Goal: Task Accomplishment & Management: Complete application form

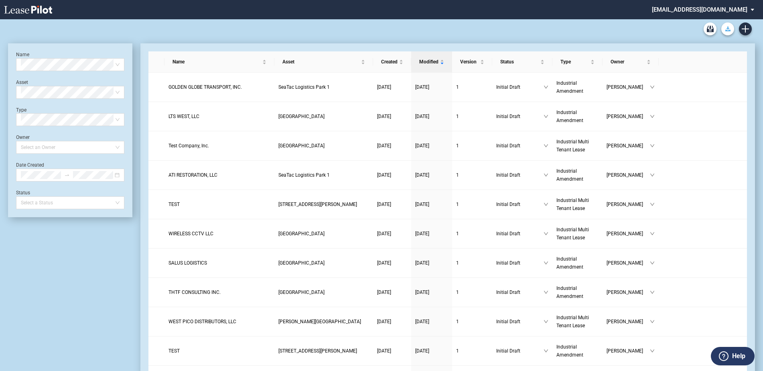
click at [727, 30] on icon "Download Blank Form" at bounding box center [727, 28] width 5 height 5
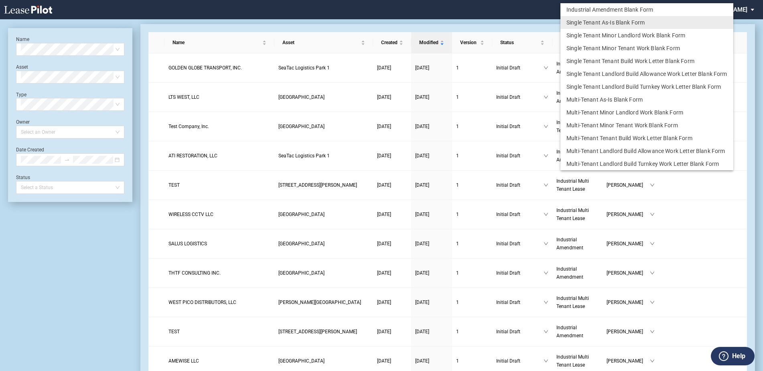
click at [520, 10] on md-backdrop at bounding box center [381, 195] width 763 height 390
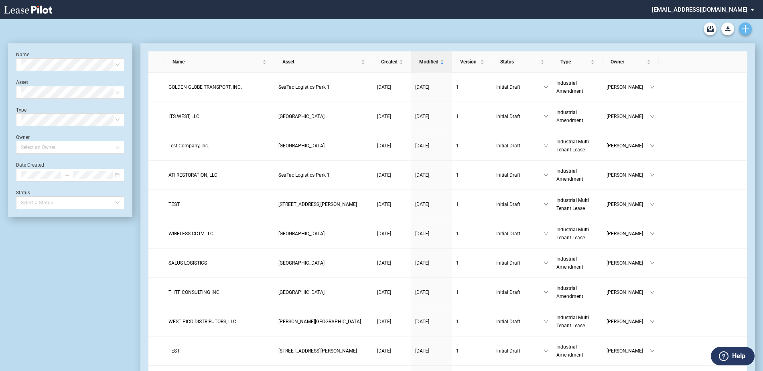
click at [749, 29] on link "Create new document" at bounding box center [745, 28] width 13 height 13
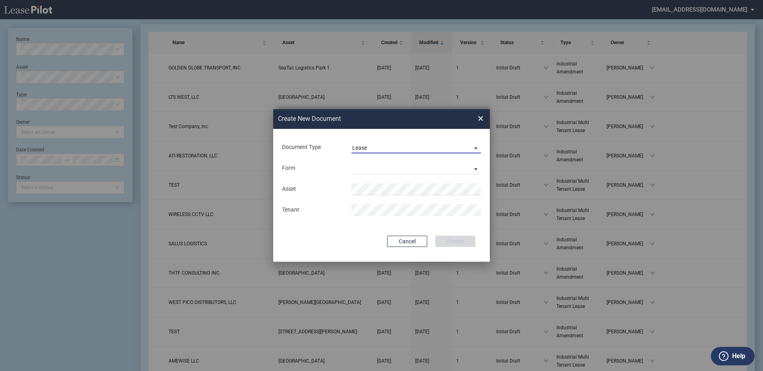
click at [373, 148] on span "Lease" at bounding box center [409, 148] width 115 height 8
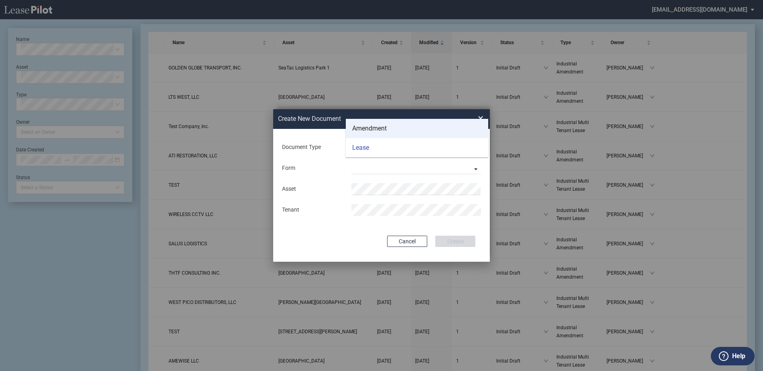
click at [372, 130] on div "Amendment" at bounding box center [369, 128] width 35 height 9
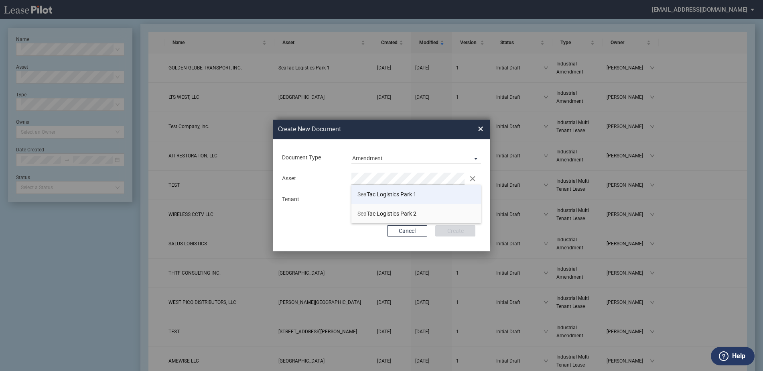
click at [372, 191] on span "Sea Tac Logistics Park 1" at bounding box center [386, 194] width 59 height 6
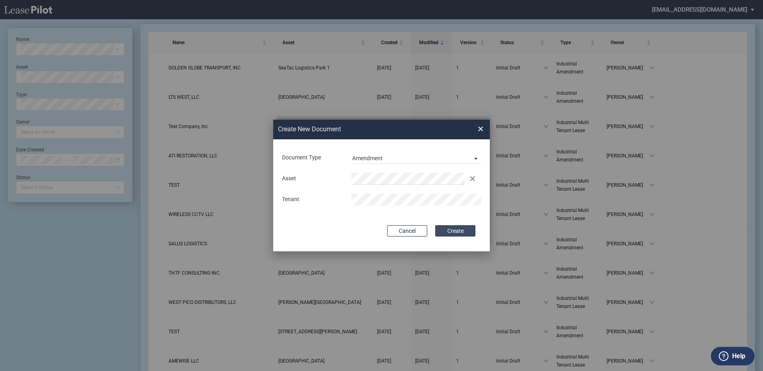
click at [448, 236] on button "Create" at bounding box center [455, 230] width 40 height 11
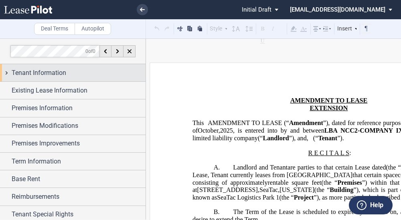
click at [71, 71] on div "Tenant Information" at bounding box center [79, 73] width 134 height 10
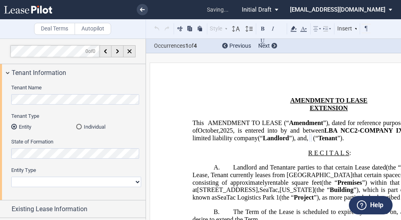
click at [54, 179] on select "Corporation Limited Liability Company General Partnership Limited Partnership O…" at bounding box center [76, 182] width 130 height 10
select select "corporation"
click at [11, 177] on select "Corporation Limited Liability Company General Partnership Limited Partnership O…" at bounding box center [76, 182] width 130 height 10
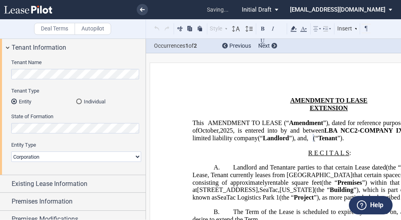
scroll to position [80, 0]
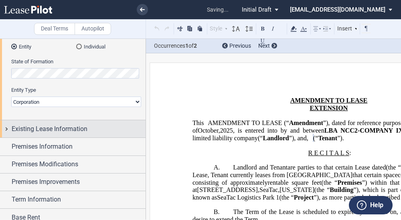
click at [55, 134] on div "Existing Lease Information" at bounding box center [73, 128] width 146 height 17
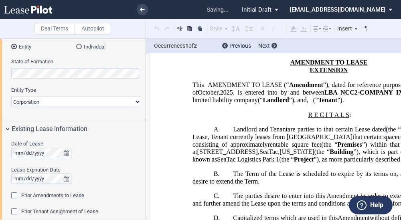
scroll to position [69, 0]
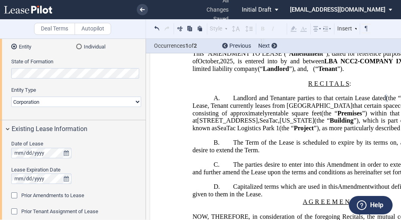
click at [84, 161] on div "Date of Lease Lease Expiration Date" at bounding box center [76, 165] width 130 height 51
drag, startPoint x: 255, startPoint y: 185, endPoint x: 14, endPoint y: 170, distance: 241.6
click at [255, 176] on span "The parties desire to enter into this Amendment in order to extend the Term of …" at bounding box center [331, 168] width 276 height 14
click at [85, 176] on div at bounding box center [76, 179] width 130 height 10
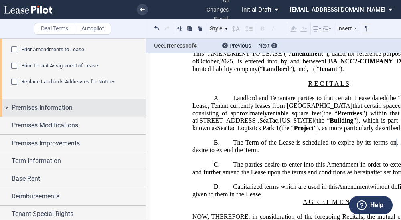
scroll to position [241, 0]
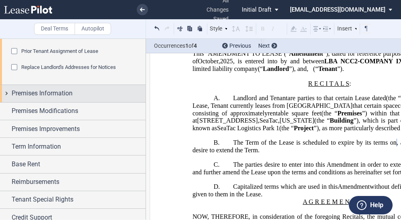
click at [41, 97] on span "Premises Information" at bounding box center [42, 94] width 61 height 10
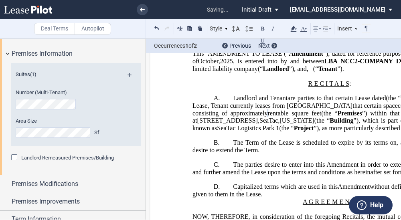
scroll to position [321, 0]
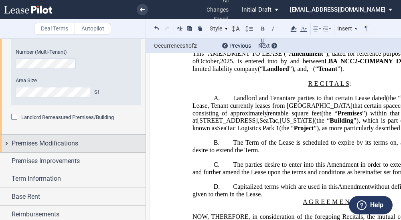
drag, startPoint x: 303, startPoint y: 125, endPoint x: 91, endPoint y: 150, distance: 214.1
click at [258, 124] on span "811 South 192nd Street" at bounding box center [227, 120] width 61 height 7
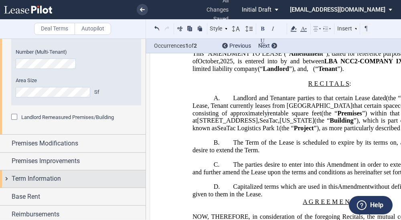
click at [36, 181] on span "Term Information" at bounding box center [36, 179] width 49 height 10
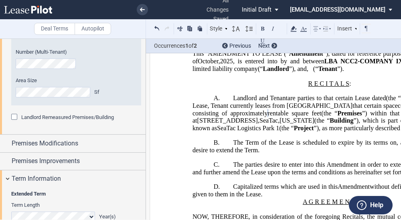
scroll to position [401, 0]
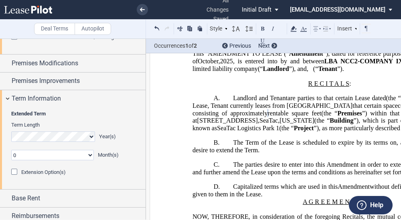
drag, startPoint x: 274, startPoint y: 149, endPoint x: 267, endPoint y: 148, distance: 6.5
click at [36, 155] on select "0 1 2 3 4 5 6 7 8 9 10 11" at bounding box center [52, 155] width 83 height 10
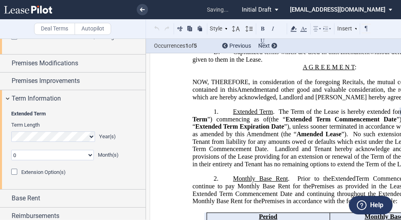
scroll to position [225, 0]
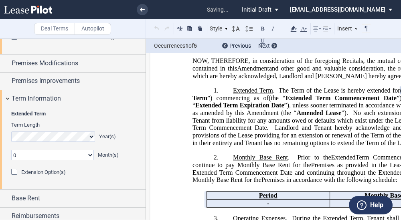
select select "number:3"
click at [11, 150] on select "0 1 2 3 4 5 6 7 8 9 10 11" at bounding box center [52, 155] width 83 height 10
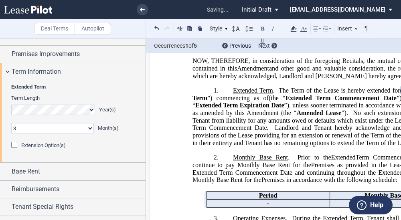
scroll to position [441, 0]
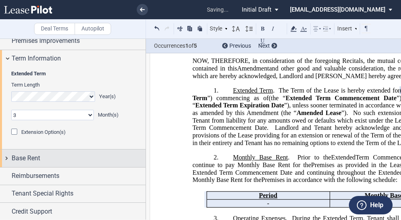
click at [51, 158] on div "Base Rent" at bounding box center [79, 159] width 134 height 10
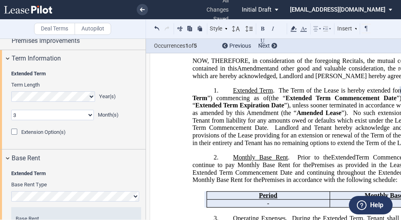
drag, startPoint x: 258, startPoint y: 156, endPoint x: 53, endPoint y: 190, distance: 207.3
click at [258, 146] on span "Landlord and Tenant hereby acknowledge and agree that any and all provisions of…" at bounding box center [331, 135] width 276 height 22
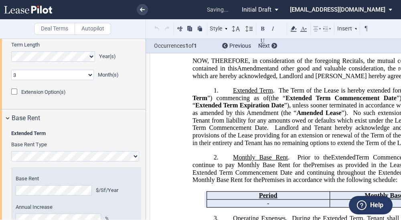
scroll to position [341, 0]
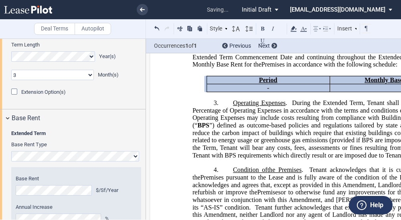
click at [51, 213] on editor-control "Annual Increase %" at bounding box center [76, 214] width 121 height 20
click at [114, 201] on div "Base Rent $/Sf/Year Annual Increase %" at bounding box center [76, 199] width 121 height 49
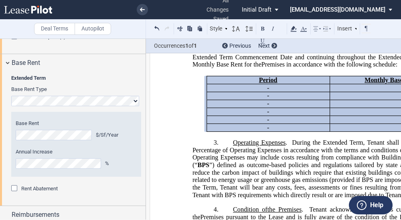
scroll to position [564, 0]
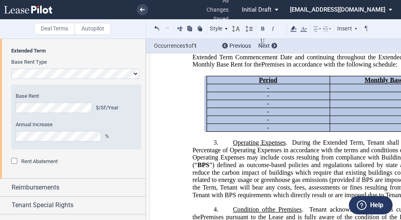
click at [37, 164] on span "Rent Abatement" at bounding box center [39, 161] width 37 height 6
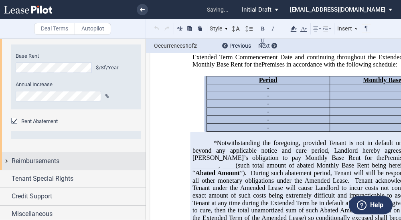
click at [59, 160] on span "Reimbursements" at bounding box center [36, 161] width 48 height 10
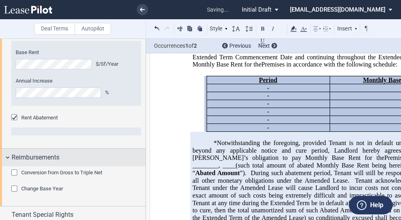
click at [59, 160] on span "Reimbursements" at bounding box center [36, 158] width 48 height 10
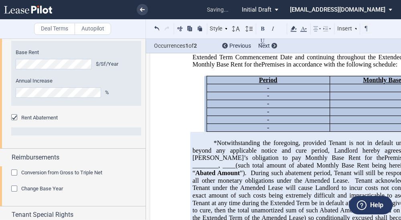
scroll to position [401, 0]
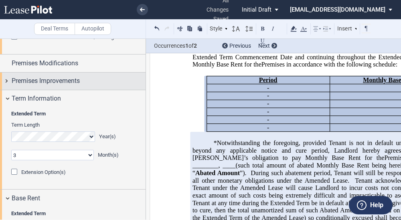
click at [69, 79] on span "Premises Improvements" at bounding box center [46, 81] width 68 height 10
click at [51, 82] on span "Premises Improvements" at bounding box center [46, 81] width 68 height 10
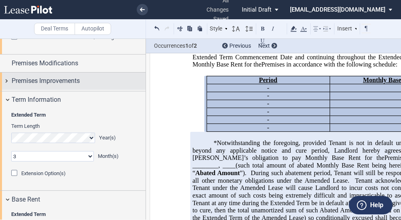
click at [51, 82] on span "Premises Improvements" at bounding box center [46, 81] width 68 height 10
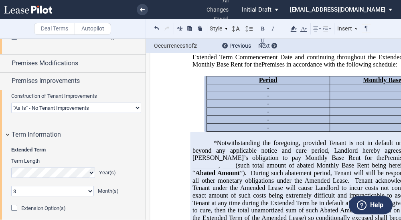
click at [62, 111] on select "Landlord Constructs Tenant Improvements Tenant Constructs Tenant Improvements "…" at bounding box center [76, 108] width 130 height 10
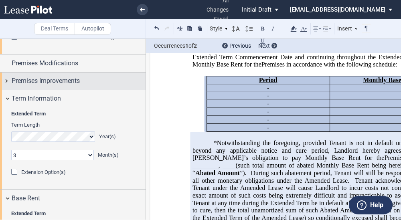
click at [65, 87] on div "Premises Improvements" at bounding box center [73, 81] width 146 height 17
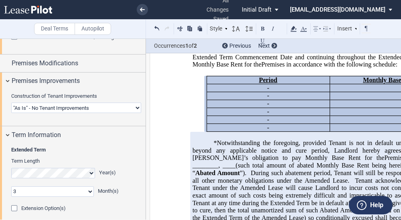
click at [54, 110] on select "Landlord Constructs Tenant Improvements Tenant Constructs Tenant Improvements "…" at bounding box center [76, 108] width 130 height 10
select select "landlord"
click at [11, 103] on select "Landlord Constructs Tenant Improvements Tenant Constructs Tenant Improvements "…" at bounding box center [76, 108] width 130 height 10
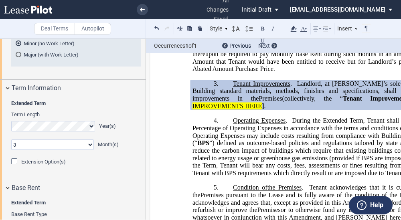
scroll to position [522, 0]
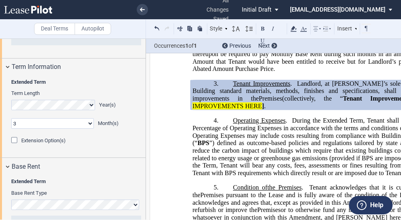
click at [41, 142] on span "Extension Option(s)" at bounding box center [43, 141] width 45 height 6
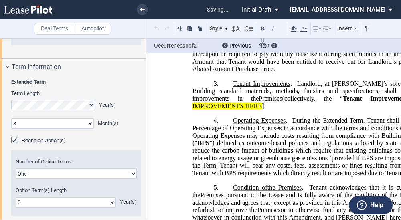
click at [35, 201] on select "0 1 2 3 4 5 6 7 8 9 10 11 12 13 14 15 16 17 18 19 20" at bounding box center [66, 202] width 100 height 10
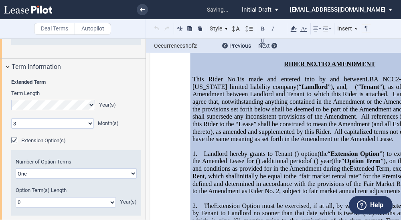
select select "number:5"
click at [16, 197] on select "0 1 2 3 4 5 6 7 8 9 10 11 12 13 14 15 16 17 18 19 20" at bounding box center [66, 202] width 100 height 10
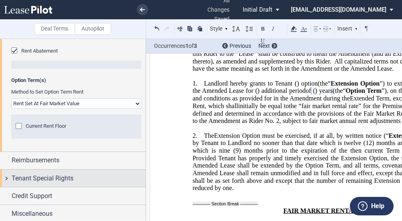
scroll to position [835, 0]
